Goal: Task Accomplishment & Management: Use online tool/utility

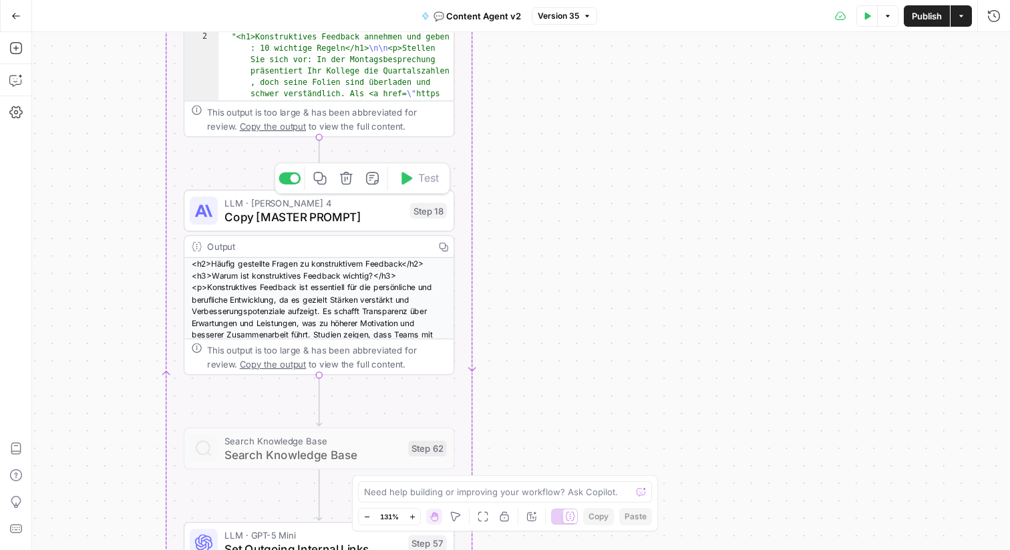
click at [320, 222] on span "Copy [MASTER PROMPT]" at bounding box center [313, 216] width 178 height 17
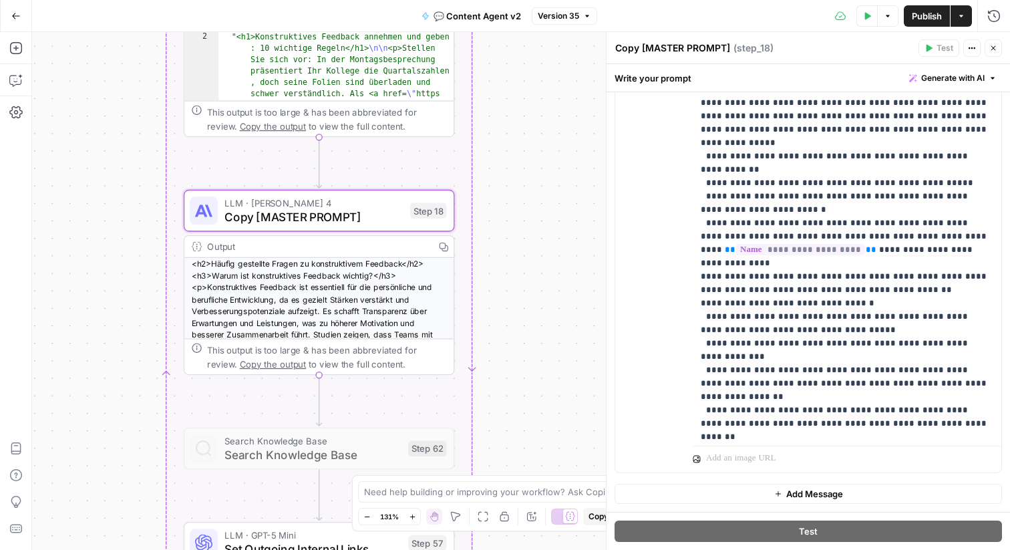
scroll to position [817, 0]
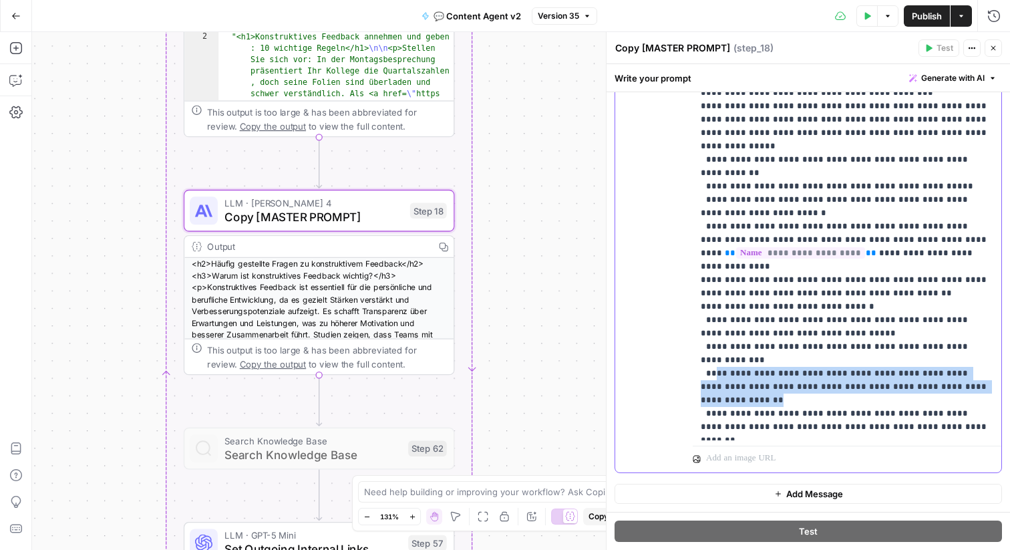
drag, startPoint x: 818, startPoint y: 239, endPoint x: 714, endPoint y: 215, distance: 106.2
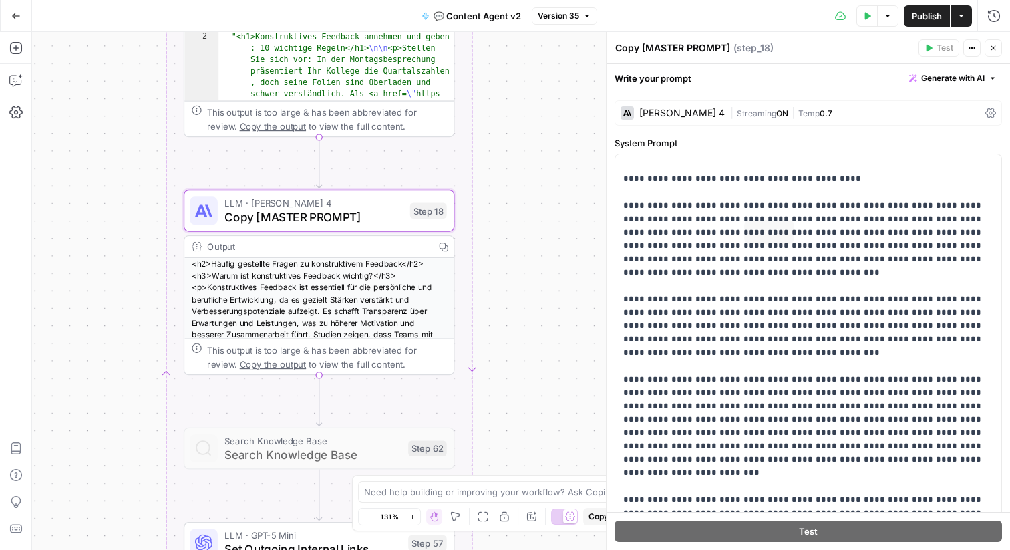
scroll to position [1279, 0]
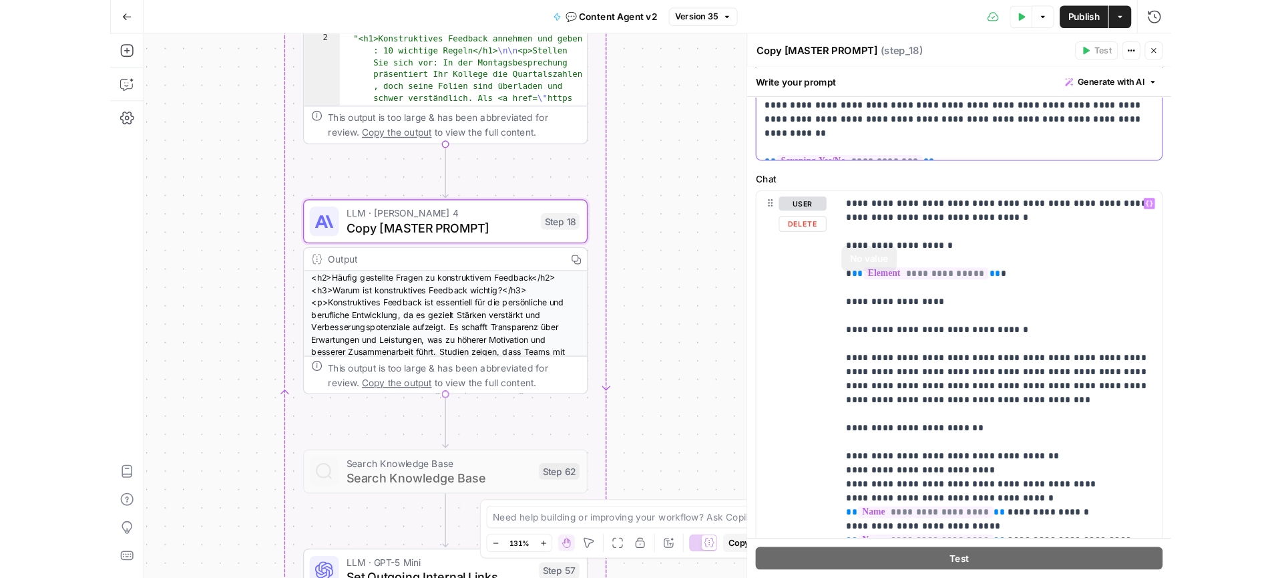
scroll to position [549, 0]
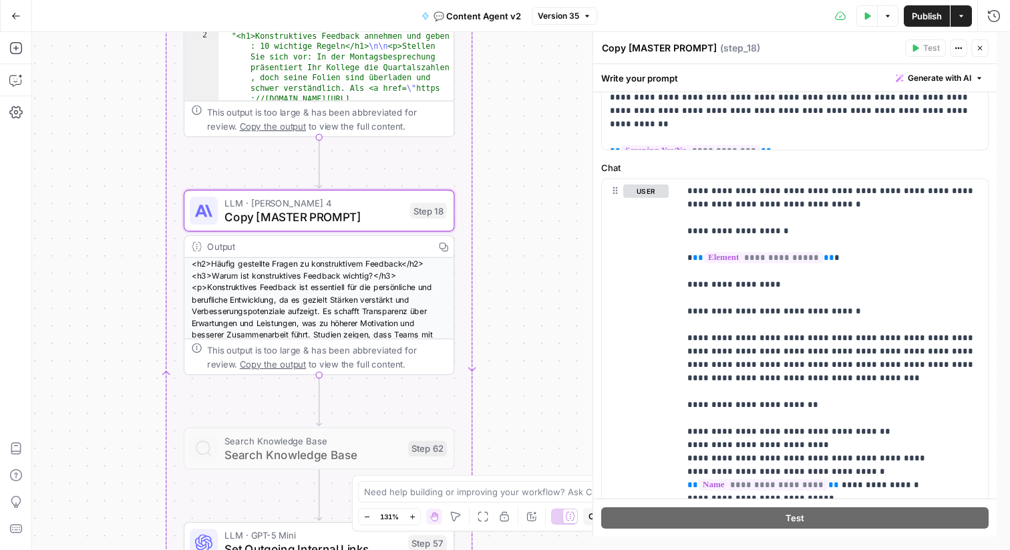
click at [389, 167] on div "true true false false Workflow Input Settings Inputs Call API Get Agent Task (C…" at bounding box center [521, 290] width 978 height 517
click at [405, 190] on div "LLM · Claude Sonnet 4 Copy [MASTER PROMPT] Step 18" at bounding box center [319, 211] width 271 height 42
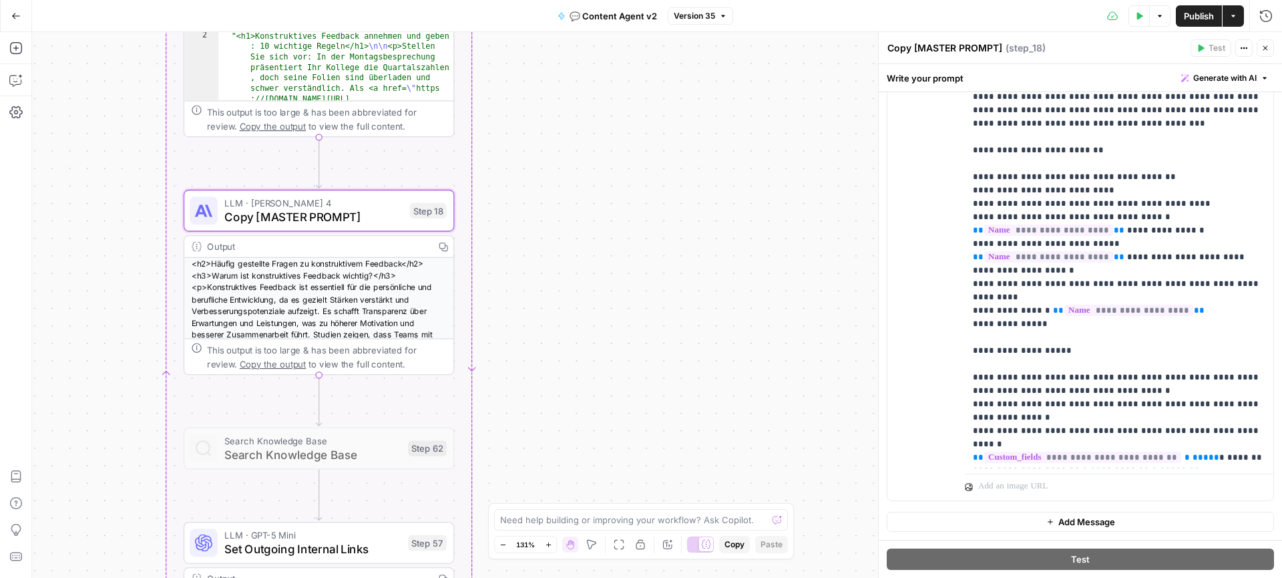
scroll to position [976, 0]
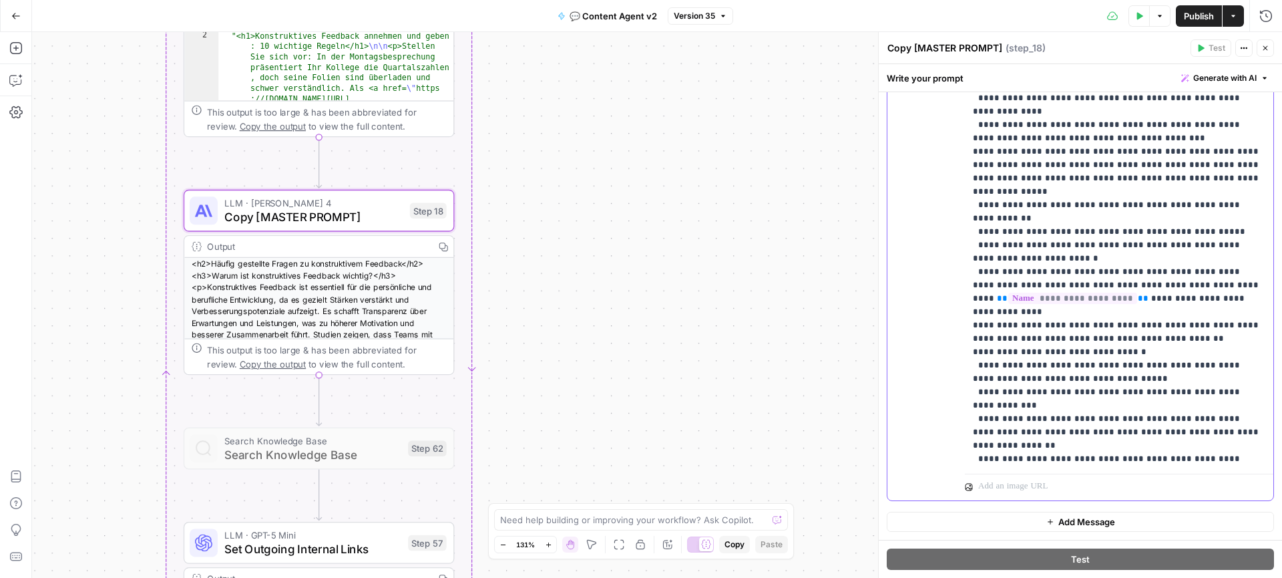
scroll to position [801, 0]
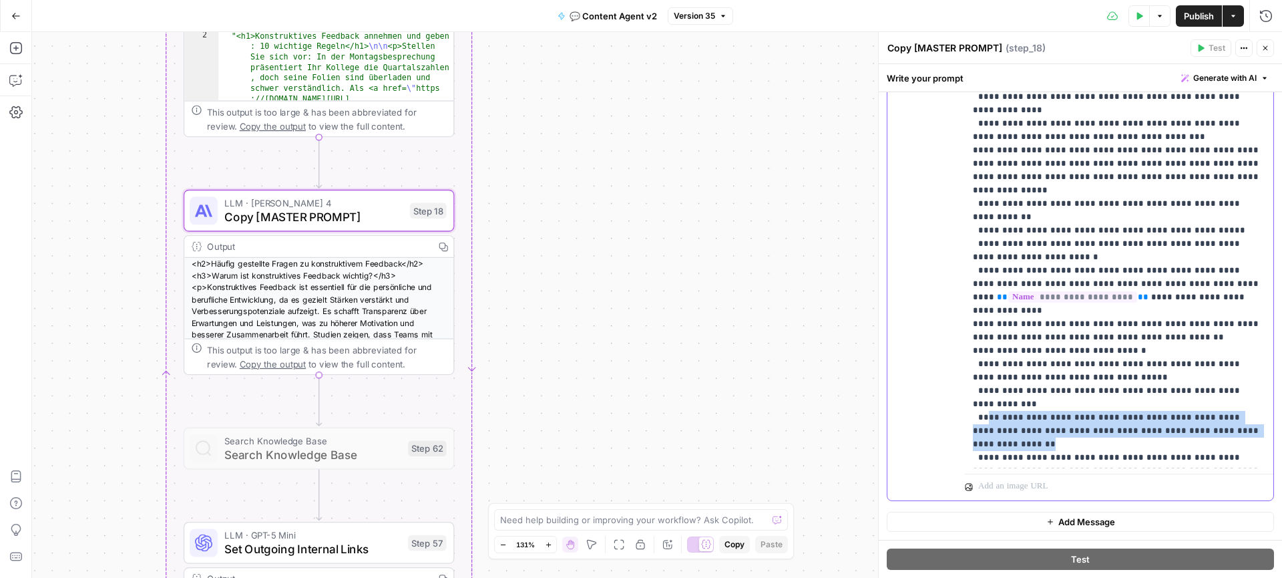
drag, startPoint x: 1134, startPoint y: 282, endPoint x: 984, endPoint y: 260, distance: 151.7
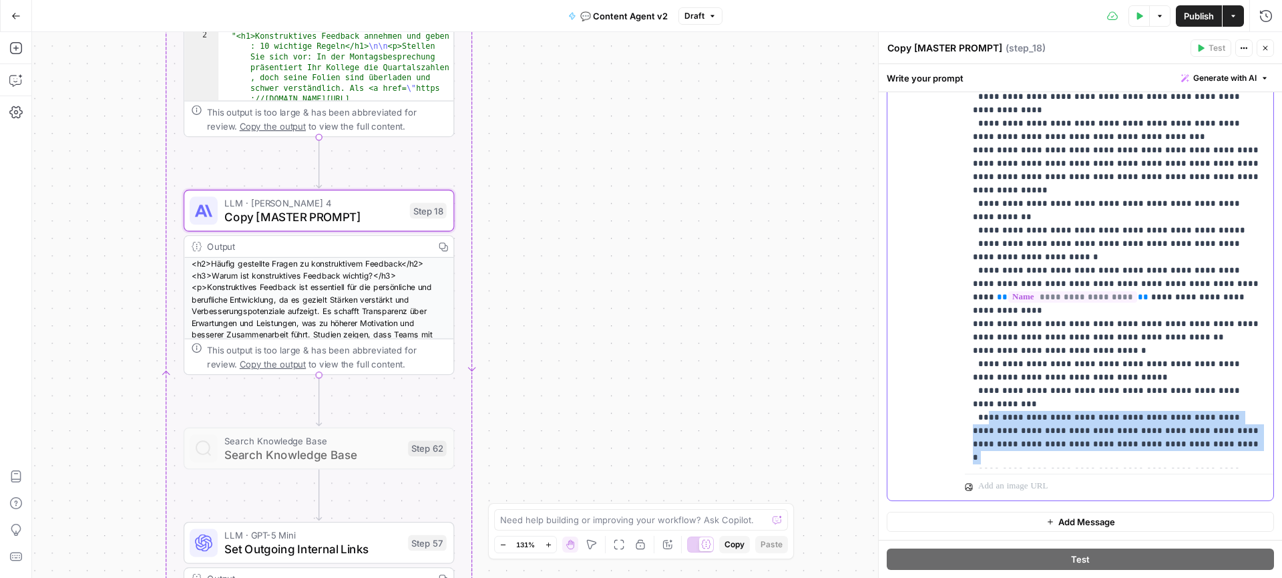
drag, startPoint x: 1032, startPoint y: 296, endPoint x: 985, endPoint y: 257, distance: 61.6
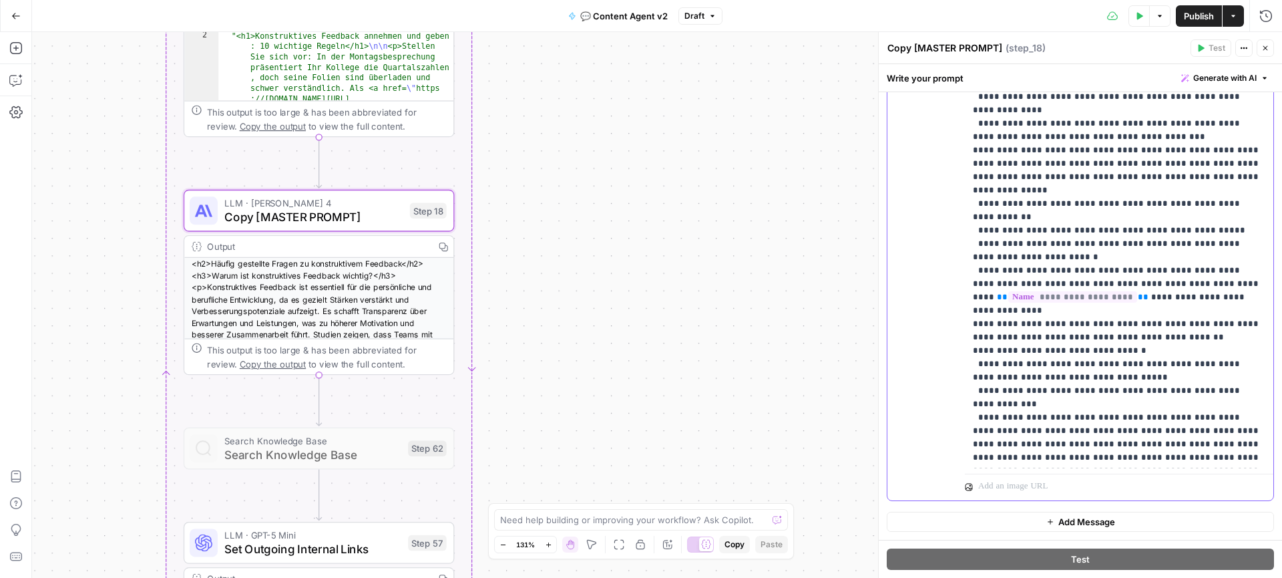
drag, startPoint x: 1176, startPoint y: 286, endPoint x: 1046, endPoint y: 296, distance: 130.6
drag, startPoint x: 1086, startPoint y: 312, endPoint x: 1139, endPoint y: 300, distance: 54.8
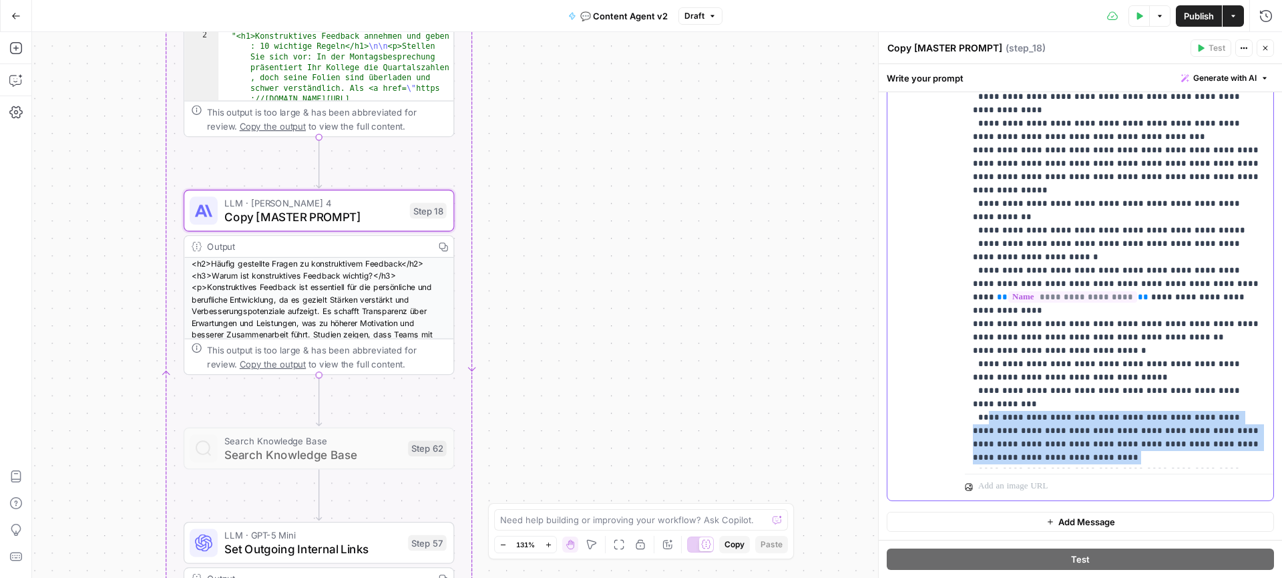
drag, startPoint x: 1145, startPoint y: 297, endPoint x: 986, endPoint y: 258, distance: 163.6
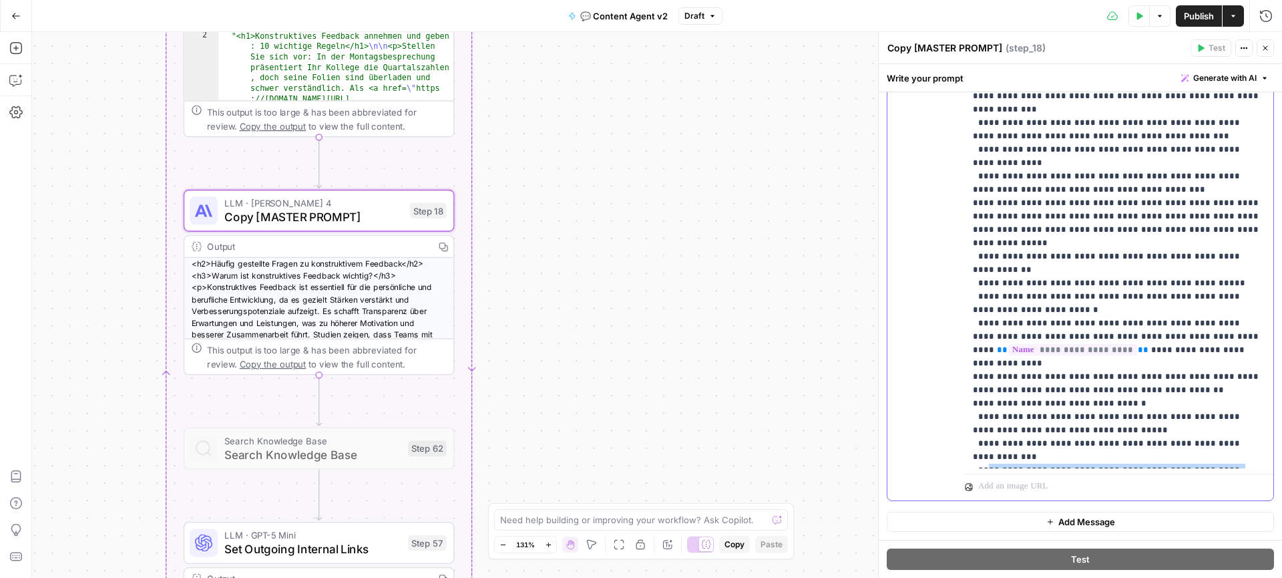
scroll to position [747, 0]
drag, startPoint x: 1147, startPoint y: 353, endPoint x: 986, endPoint y: 313, distance: 165.7
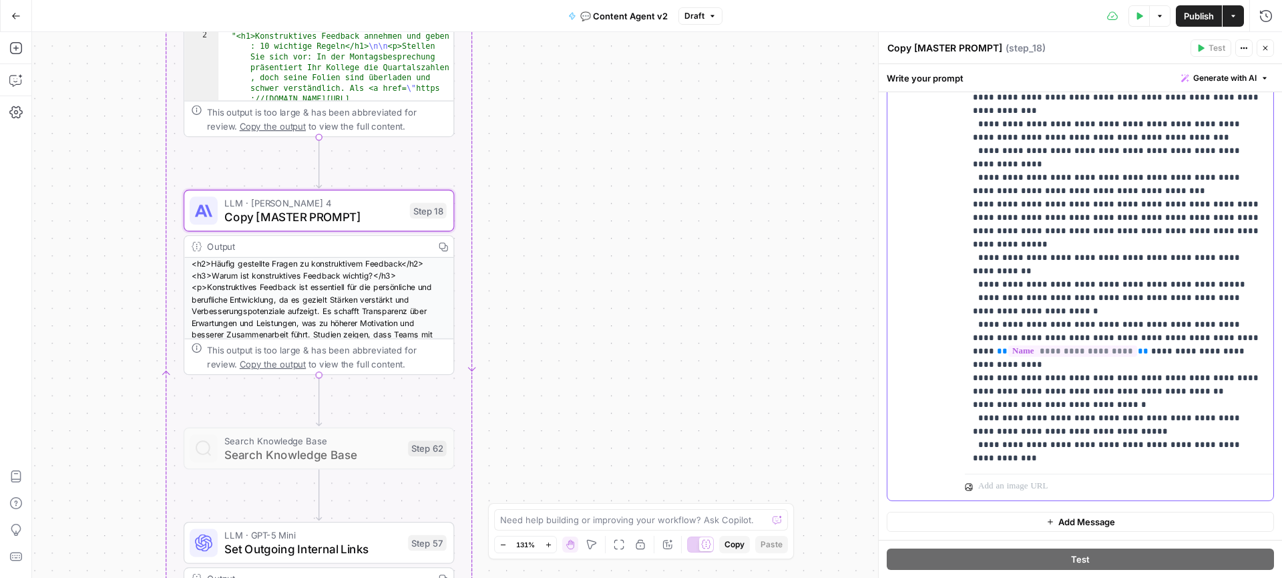
click at [0, 0] on lt-span "**********" at bounding box center [0, 0] width 0 height 0
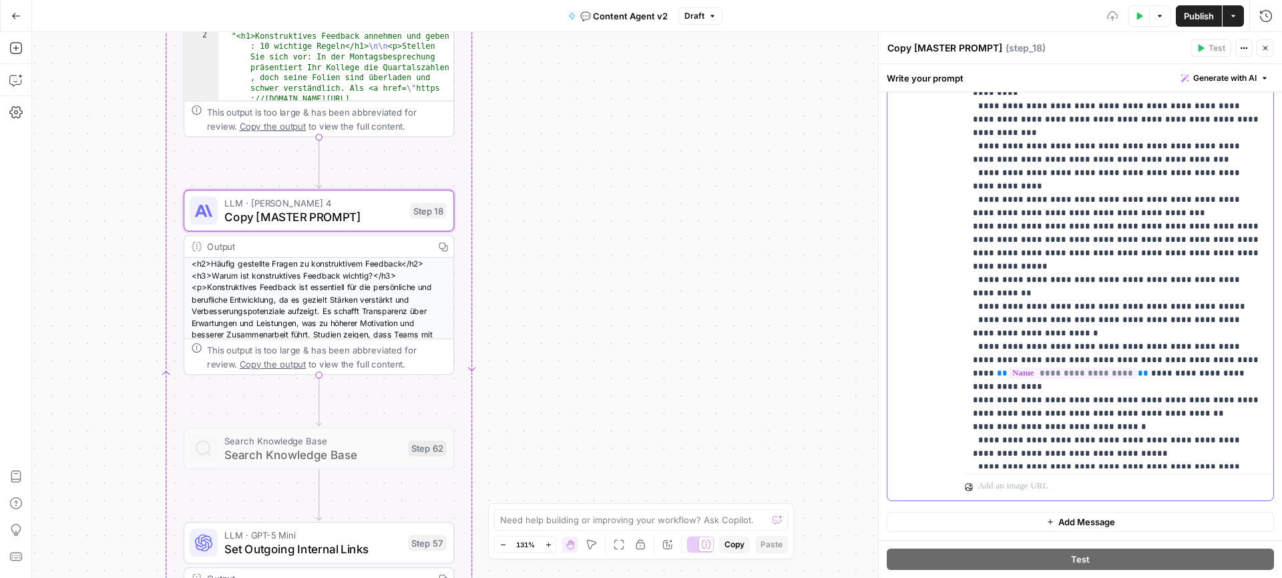
scroll to position [724, 0]
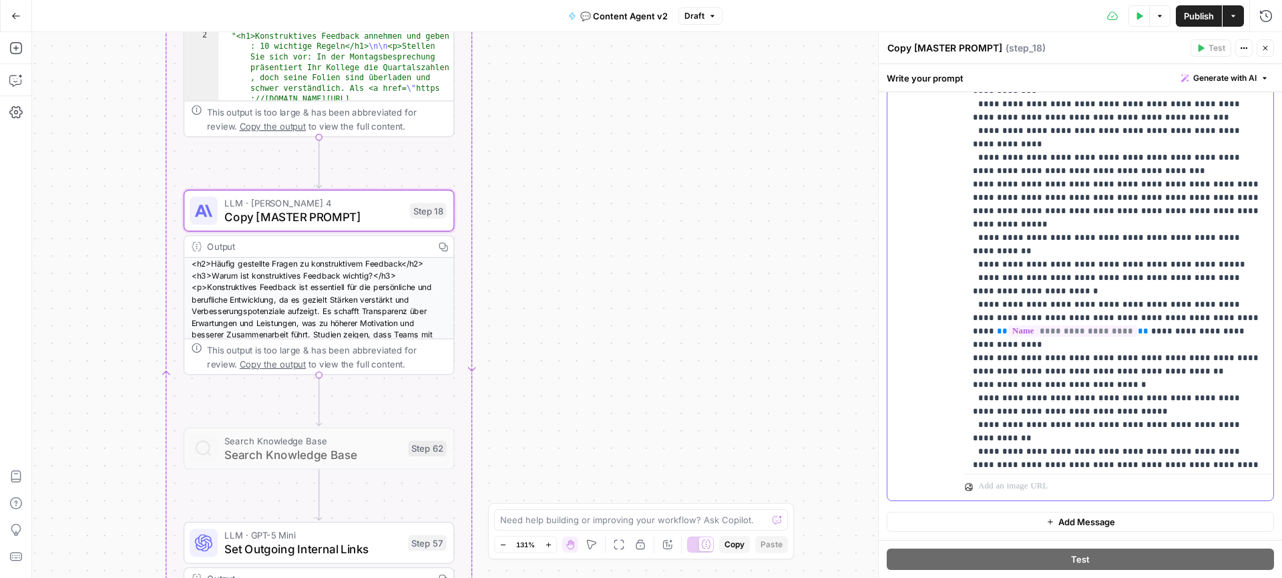
scroll to position [773, 0]
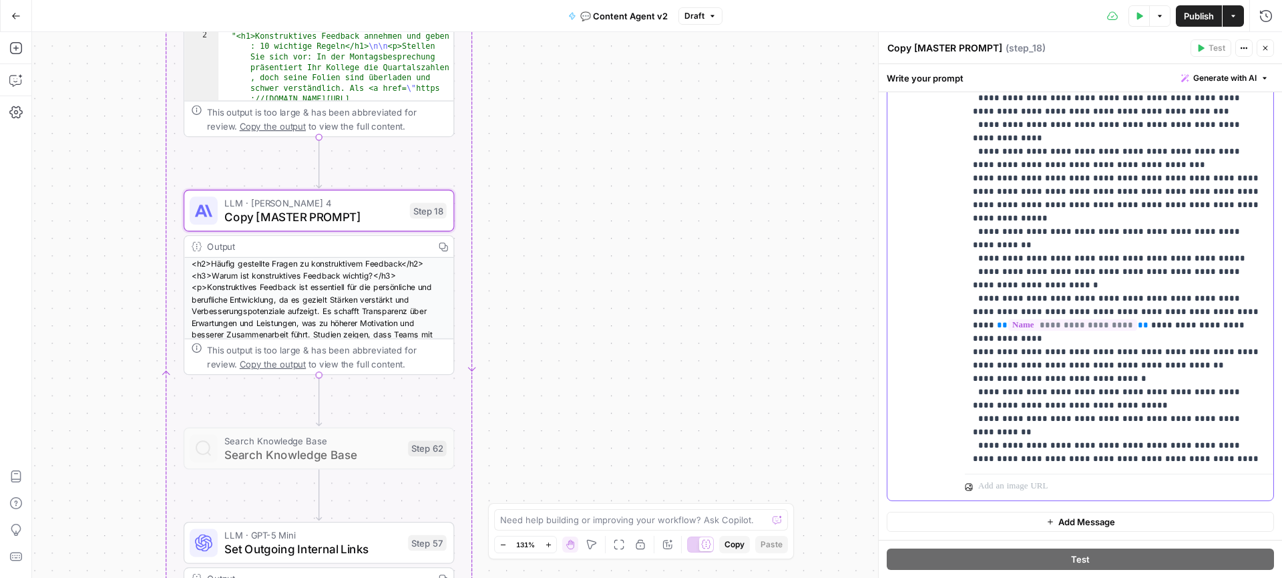
drag, startPoint x: 1104, startPoint y: 286, endPoint x: 1024, endPoint y: 287, distance: 80.1
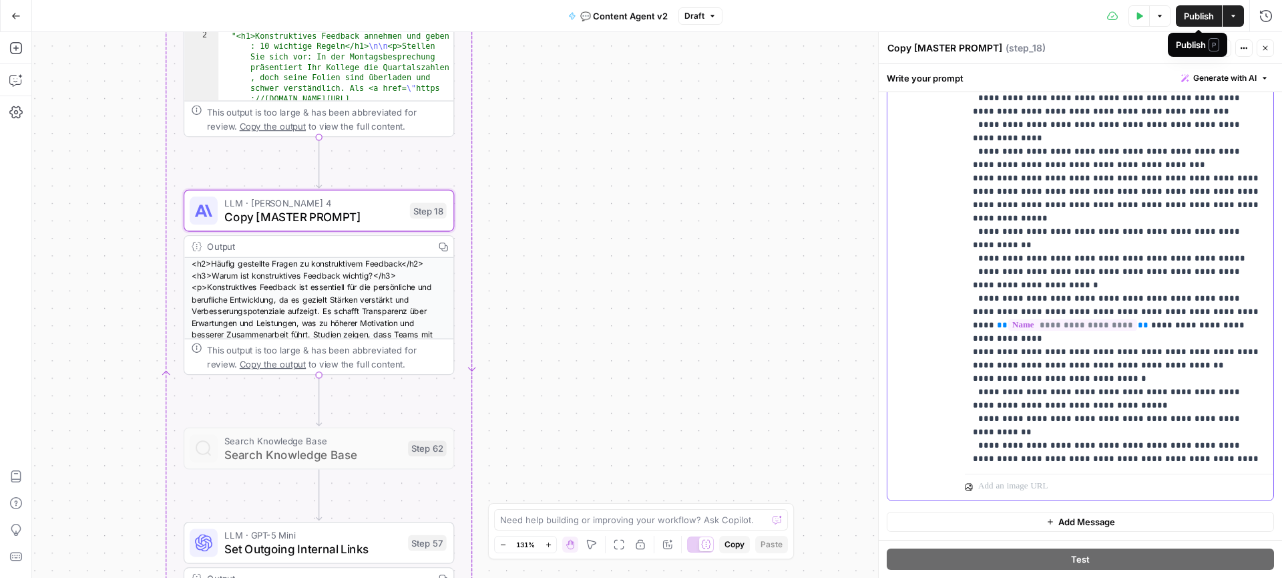
scroll to position [793, 0]
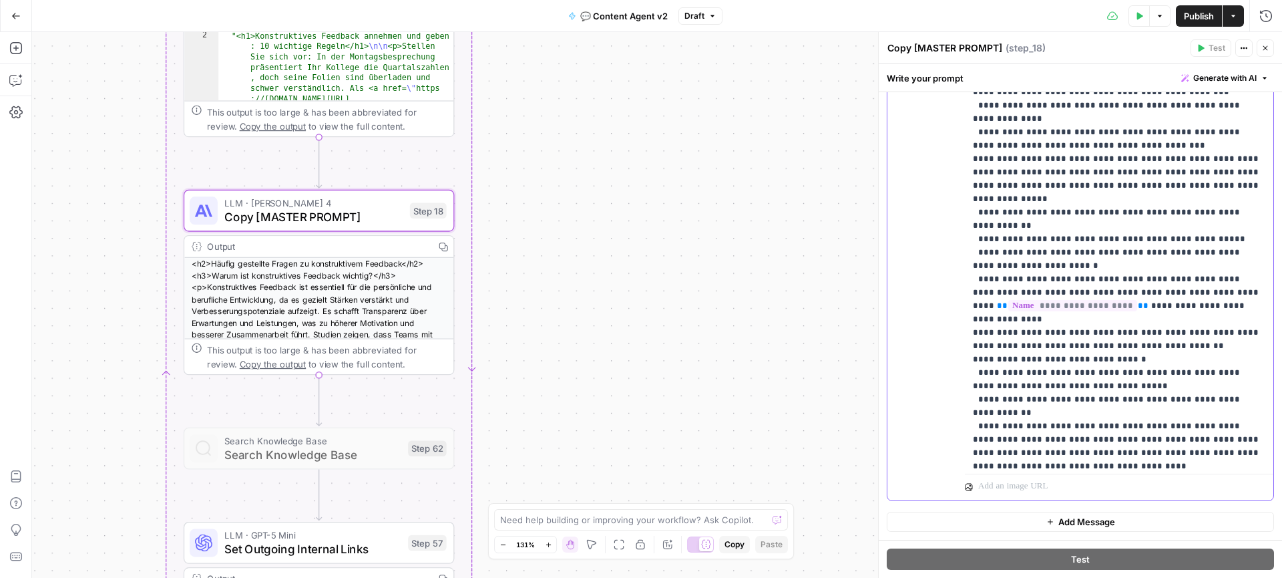
click at [1009, 15] on span "Publish" at bounding box center [1199, 15] width 30 height 13
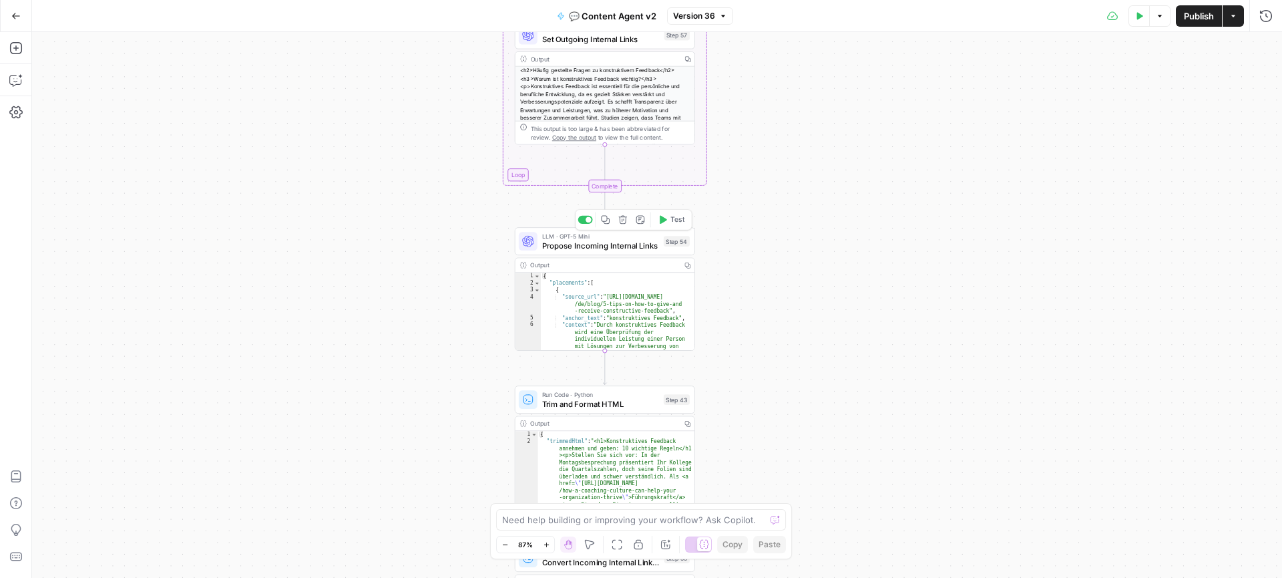
click at [598, 244] on span "Propose Incoming Internal Links" at bounding box center [600, 244] width 117 height 11
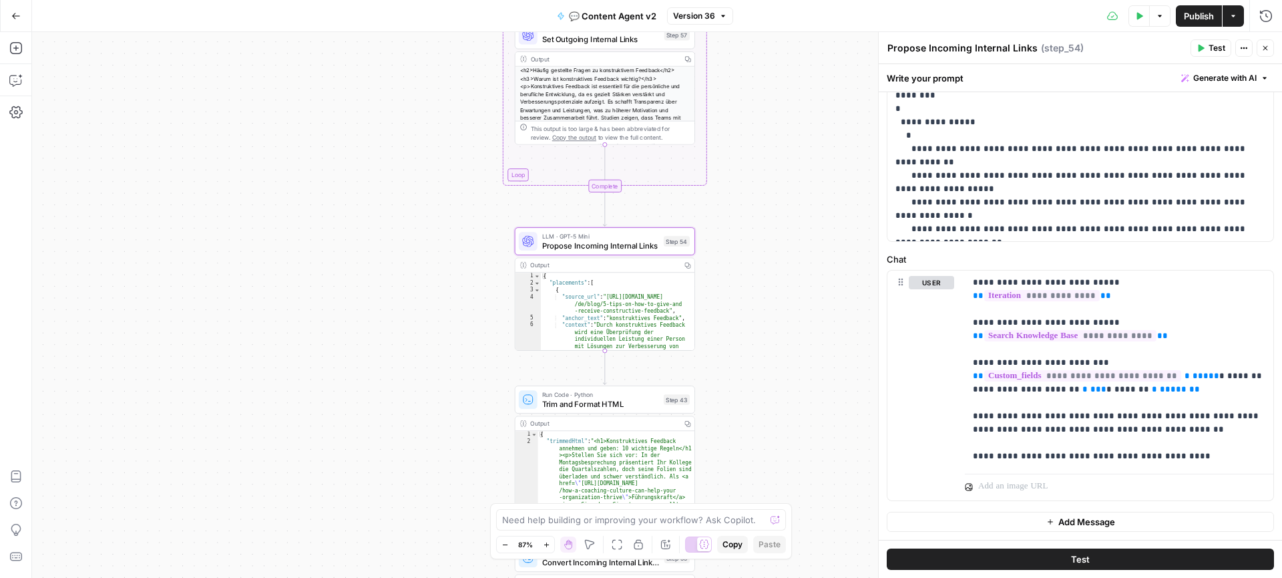
scroll to position [439, 0]
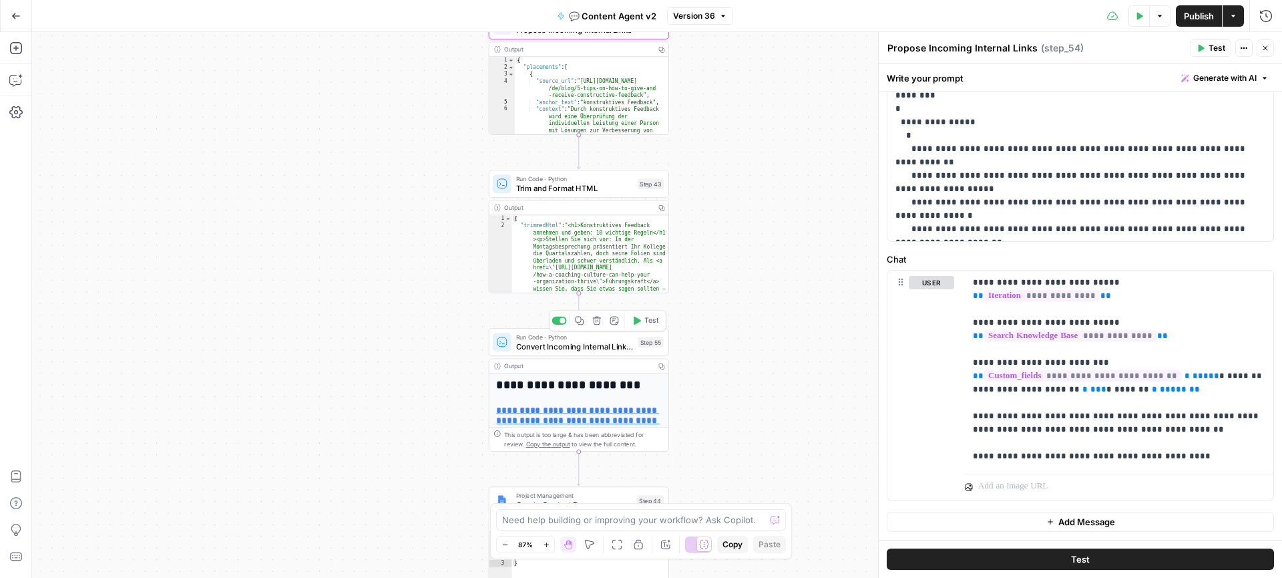
click at [587, 348] on span "Convert Incoming Internal Links to HTML" at bounding box center [575, 346] width 118 height 11
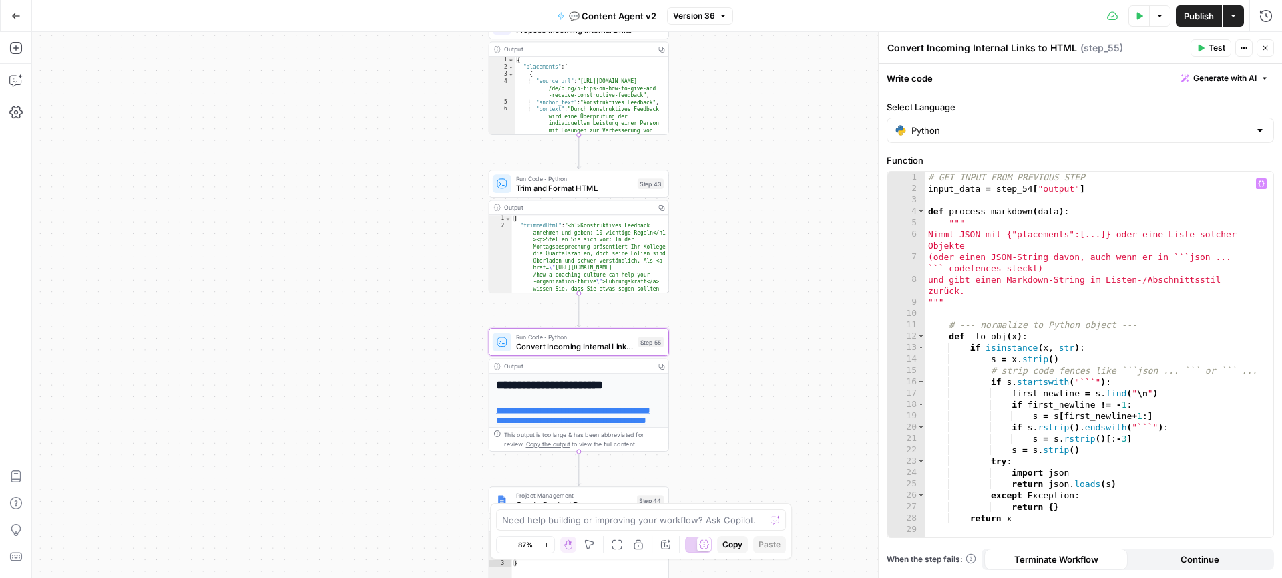
scroll to position [0, 0]
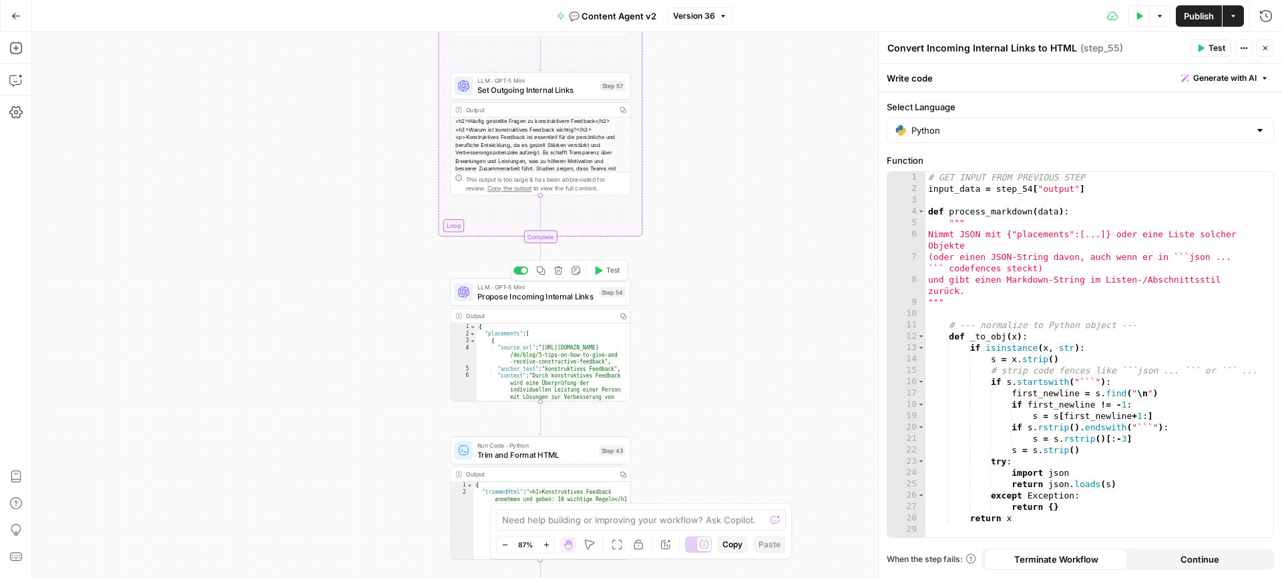
click at [520, 299] on span "Propose Incoming Internal Links" at bounding box center [535, 295] width 117 height 11
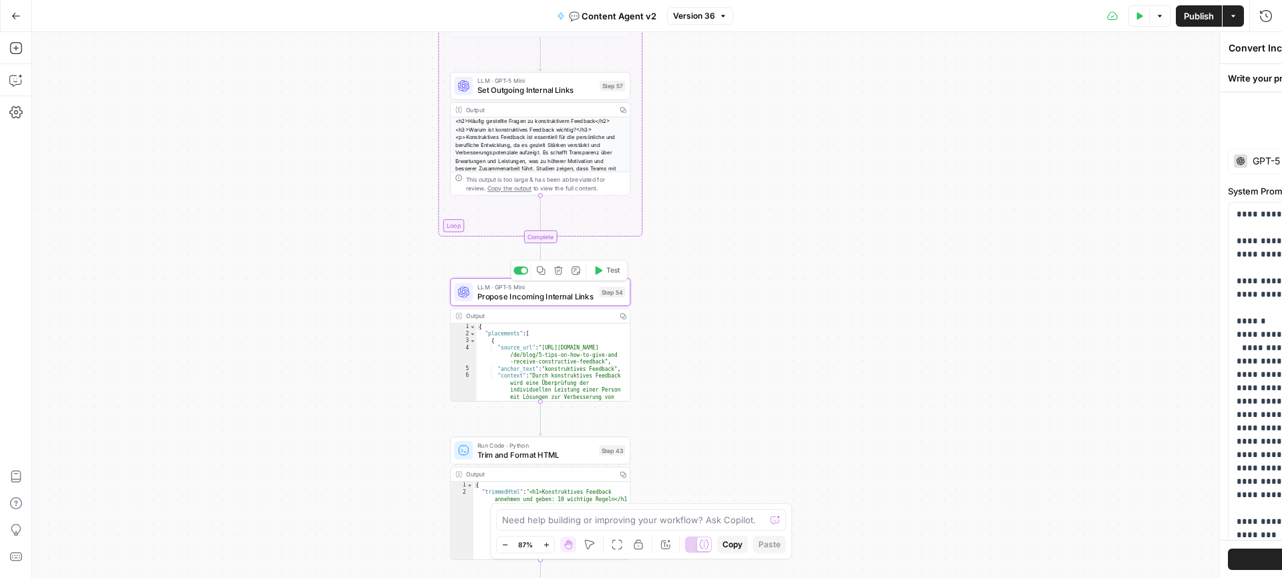
type textarea "Propose Incoming Internal Links"
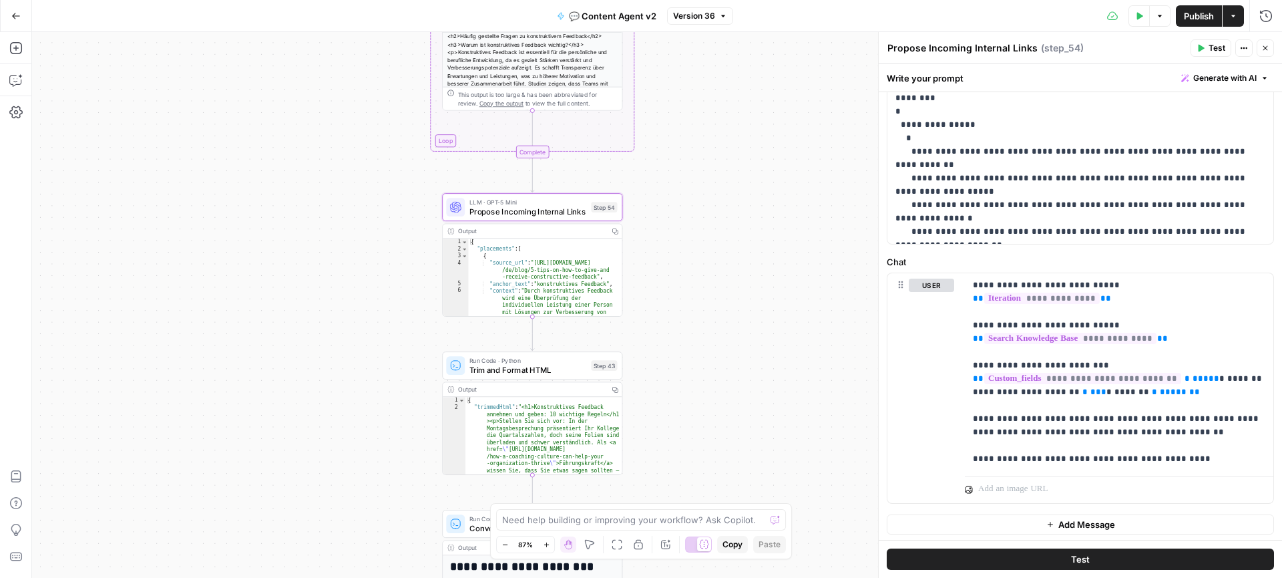
scroll to position [439, 0]
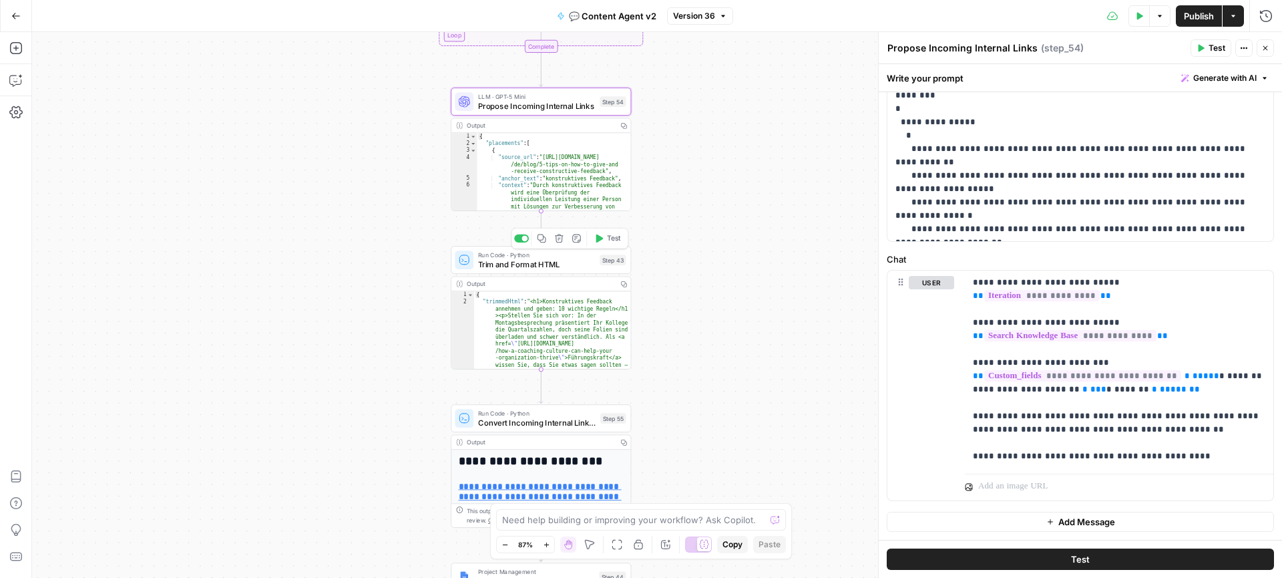
click at [554, 263] on span "Trim and Format HTML" at bounding box center [536, 263] width 117 height 11
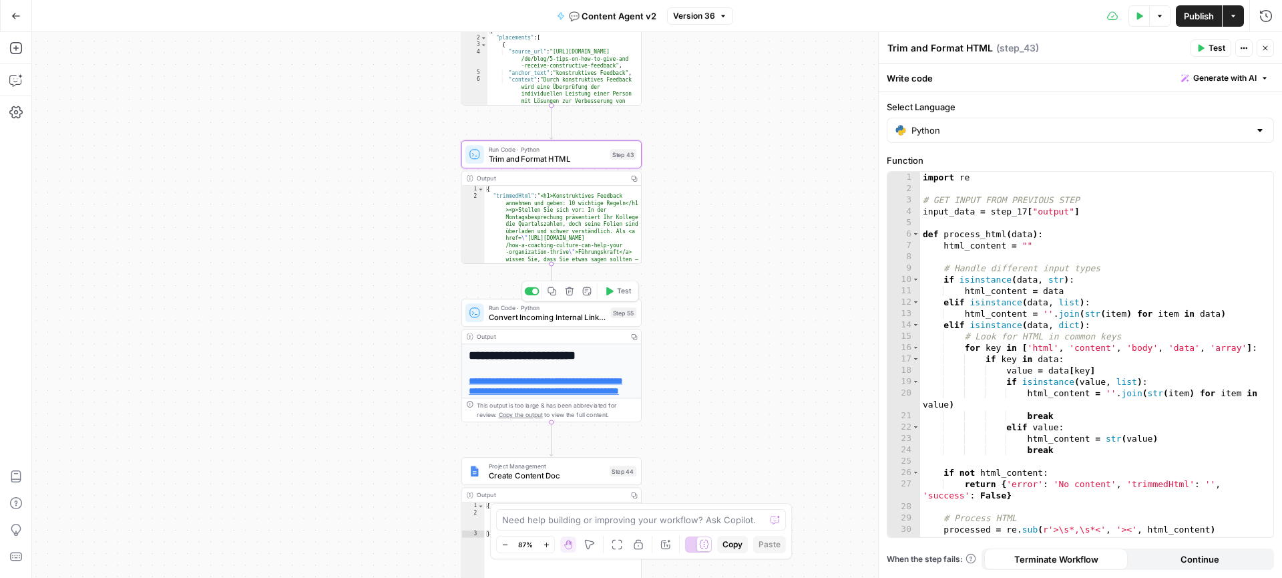
click at [551, 318] on span "Convert Incoming Internal Links to HTML" at bounding box center [548, 316] width 118 height 11
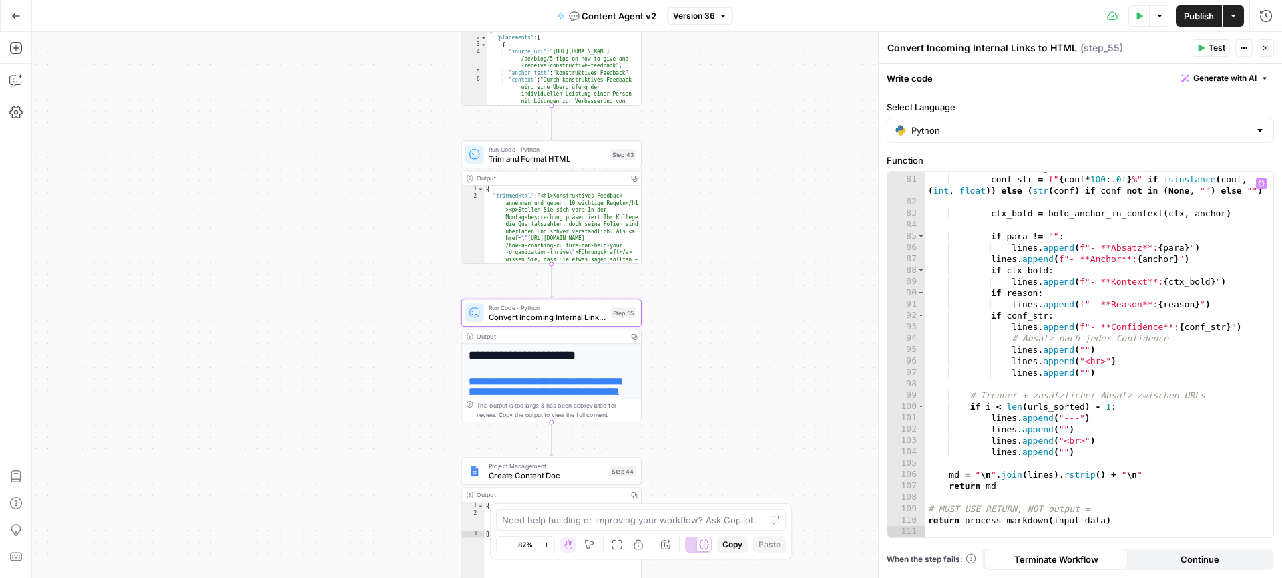
scroll to position [986, 0]
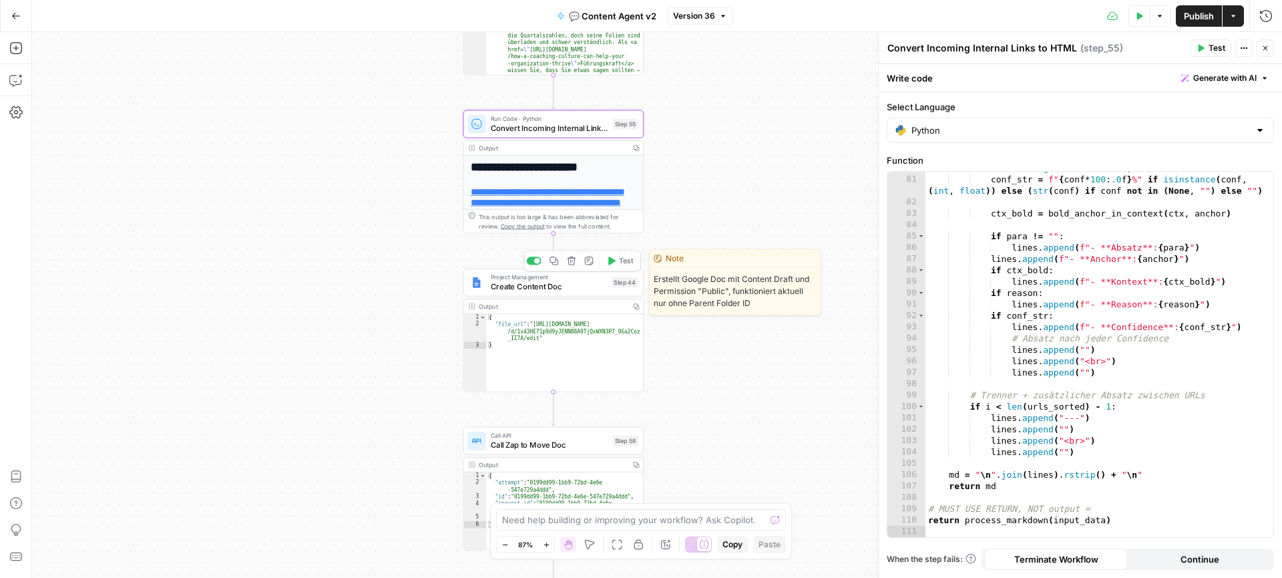
click at [567, 287] on span "Create Content Doc" at bounding box center [549, 285] width 116 height 11
